Goal: Information Seeking & Learning: Understand process/instructions

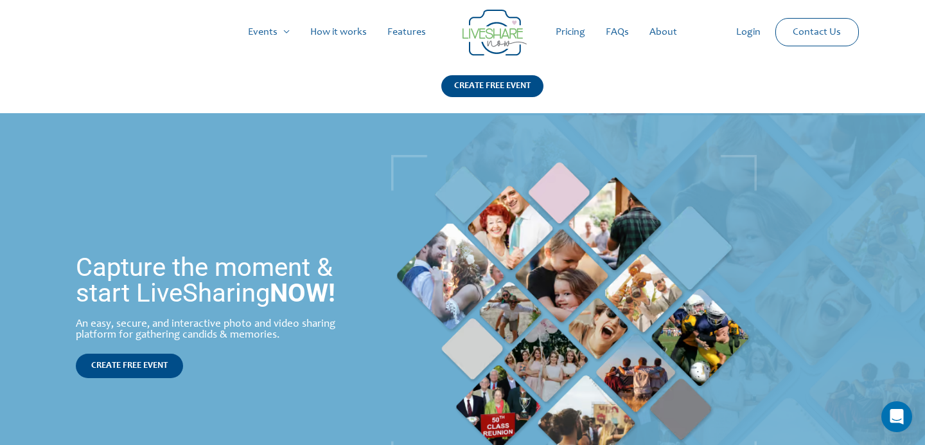
click at [338, 40] on link "How it works" at bounding box center [338, 32] width 77 height 41
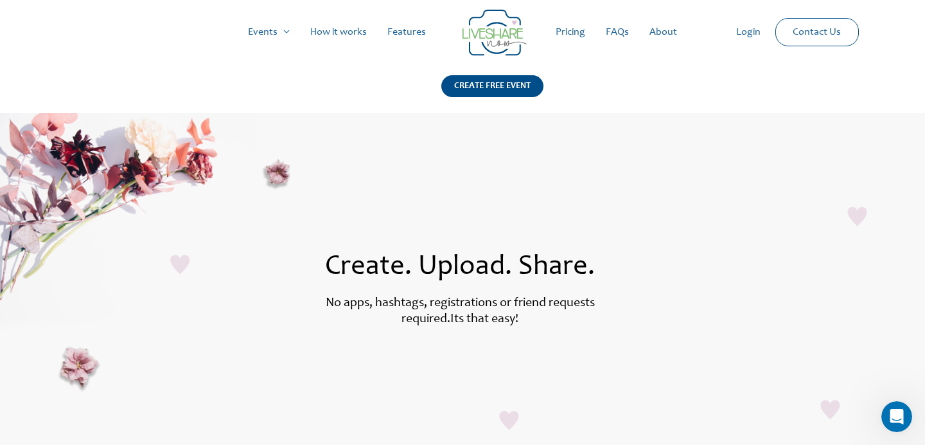
click at [577, 27] on link "Pricing" at bounding box center [571, 32] width 50 height 41
